Goal: Task Accomplishment & Management: Use online tool/utility

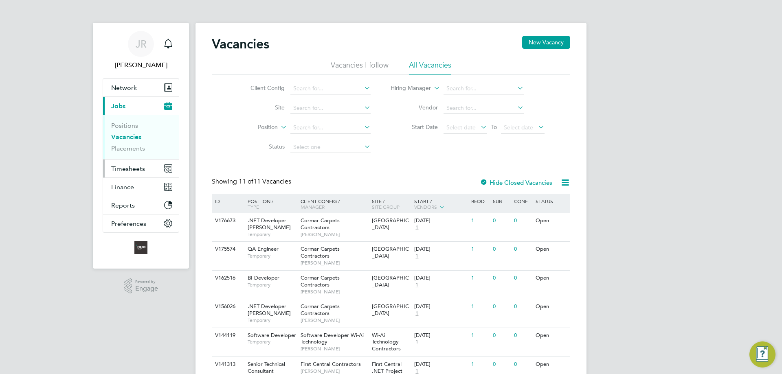
click at [131, 169] on span "Timesheets" at bounding box center [128, 169] width 34 height 8
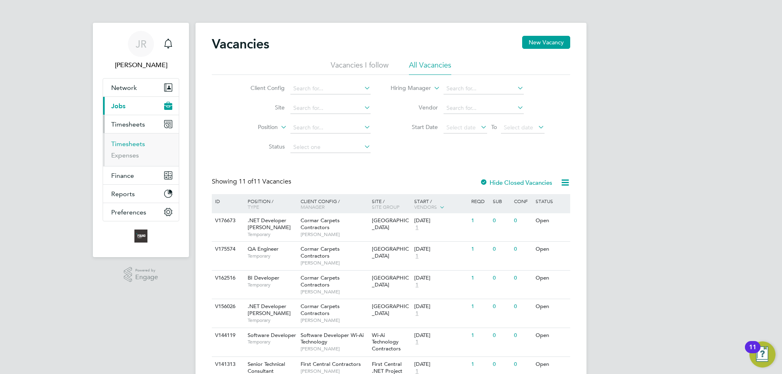
click at [123, 145] on link "Timesheets" at bounding box center [128, 144] width 34 height 8
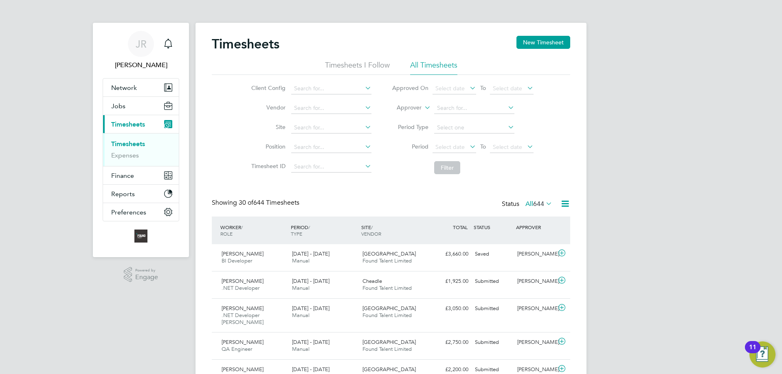
click at [349, 87] on input at bounding box center [331, 88] width 80 height 11
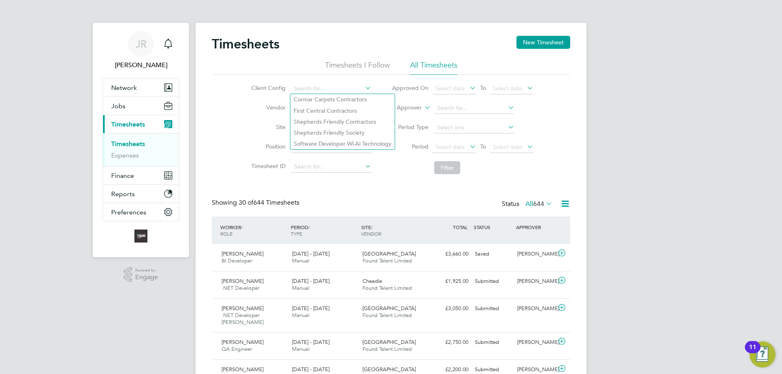
click at [238, 102] on div "Client Config Vendor Site Position Timesheet ID Approved On Select date To Sele…" at bounding box center [391, 126] width 358 height 103
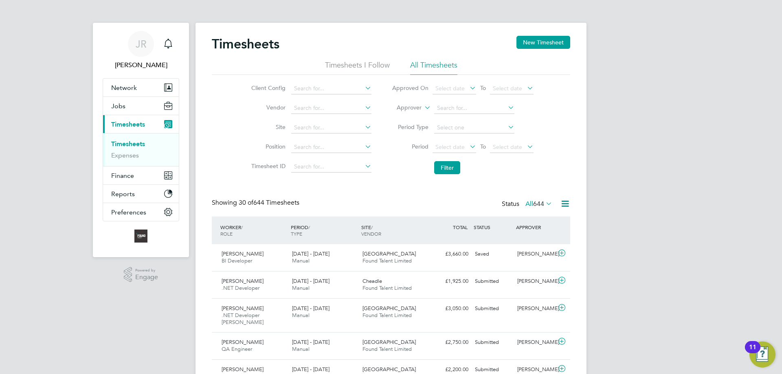
click at [311, 107] on input at bounding box center [331, 108] width 80 height 11
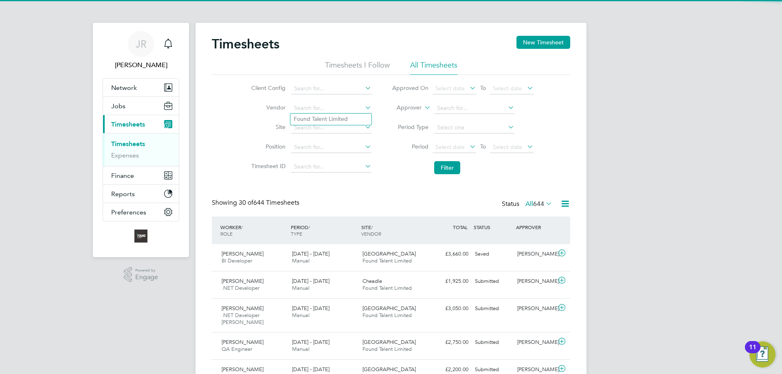
click at [311, 107] on input at bounding box center [331, 108] width 80 height 11
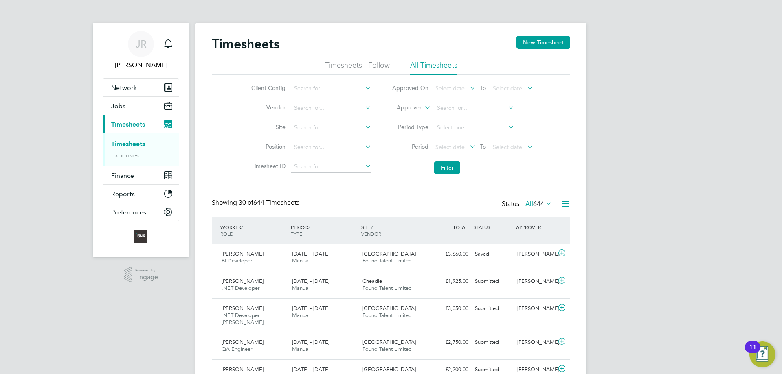
click at [239, 109] on li "Vendor" at bounding box center [310, 109] width 143 height 20
click at [317, 120] on li "Site" at bounding box center [310, 128] width 143 height 20
click at [326, 128] on input at bounding box center [331, 127] width 80 height 11
click at [327, 149] on li "Cheadle" at bounding box center [331, 150] width 83 height 11
type input "Cheadle"
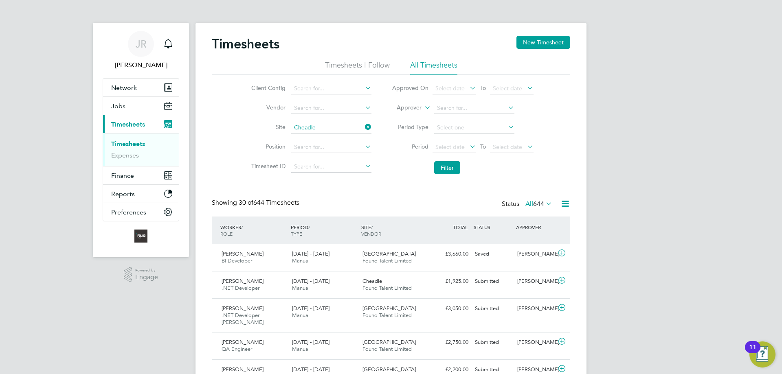
click at [456, 167] on button "Filter" at bounding box center [447, 167] width 26 height 13
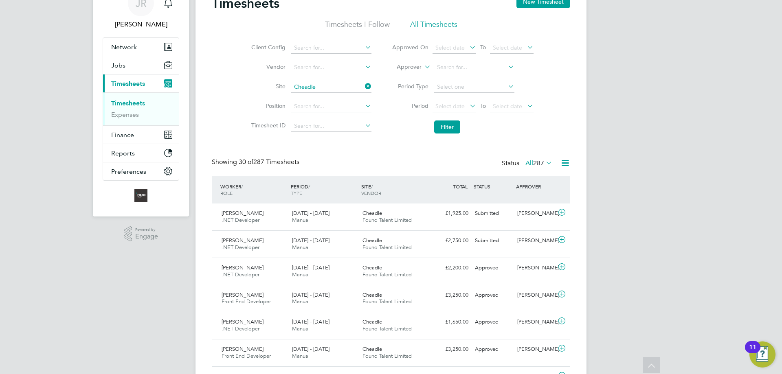
click at [363, 85] on icon at bounding box center [363, 86] width 0 height 11
